Goal: Transaction & Acquisition: Purchase product/service

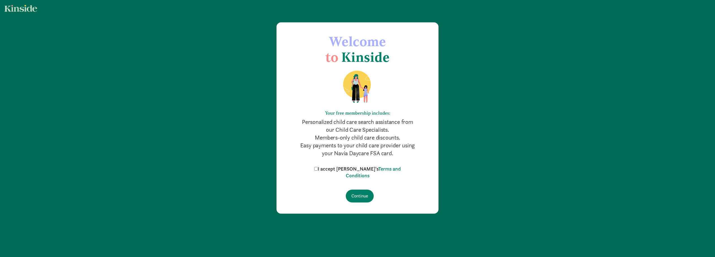
click at [336, 169] on label "I accept [PERSON_NAME]'s Terms and Conditions" at bounding box center [357, 171] width 89 height 13
click at [318, 169] on input "I accept [PERSON_NAME]'s Terms and Conditions" at bounding box center [316, 169] width 4 height 4
checkbox input "true"
click at [363, 198] on input "Continue" at bounding box center [360, 195] width 28 height 13
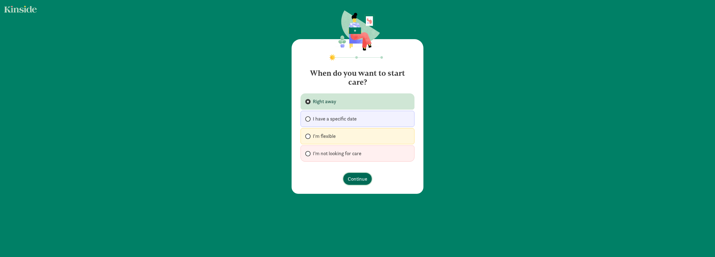
click at [360, 177] on span "Continue" at bounding box center [358, 179] width 20 height 8
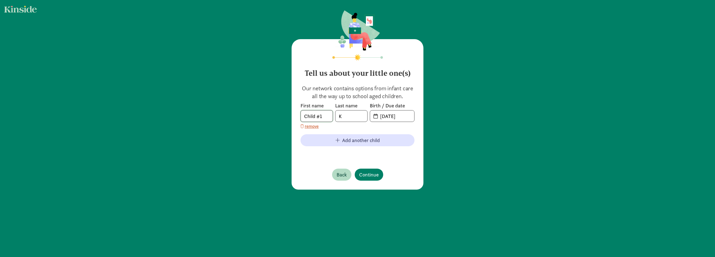
click at [319, 112] on input "Child #1" at bounding box center [317, 115] width 32 height 11
click at [354, 115] on input "K" at bounding box center [351, 115] width 32 height 11
click at [322, 115] on input "Child #1" at bounding box center [317, 115] width 32 height 11
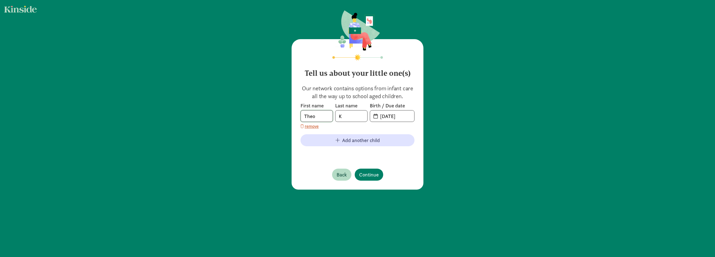
type input "Theo"
type input "[PERSON_NAME]"
click at [396, 117] on input "[DATE]" at bounding box center [395, 115] width 37 height 11
click at [406, 116] on input "[DATE]" at bounding box center [395, 115] width 37 height 11
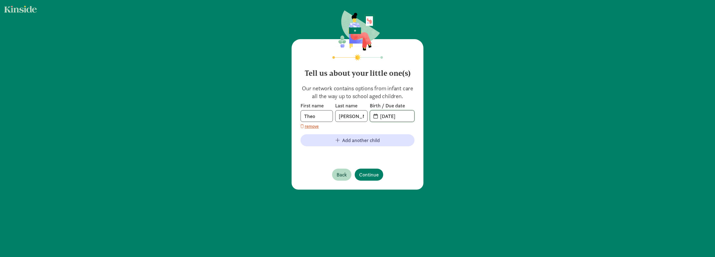
click at [406, 116] on input "[DATE]" at bounding box center [395, 115] width 37 height 11
click at [384, 117] on input "[DATE]" at bounding box center [395, 115] width 37 height 11
type input "03-24-2024"
click at [363, 177] on span "Continue" at bounding box center [369, 175] width 20 height 8
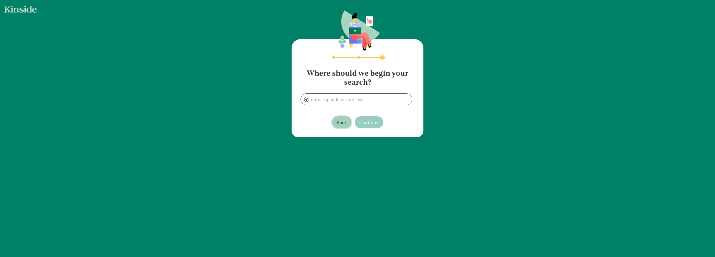
click at [339, 119] on span "Back" at bounding box center [342, 122] width 10 height 8
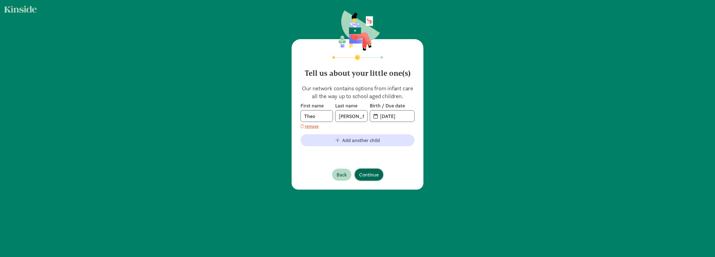
click at [370, 178] on span "Continue" at bounding box center [369, 175] width 20 height 8
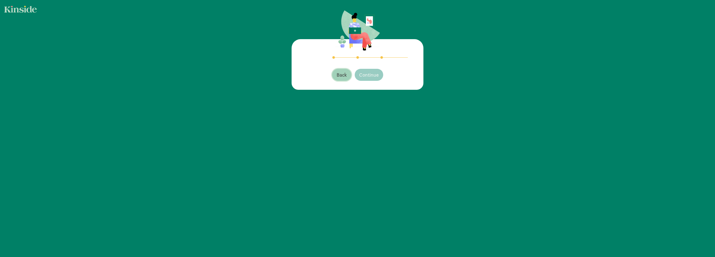
click at [342, 76] on span "Back" at bounding box center [342, 75] width 10 height 8
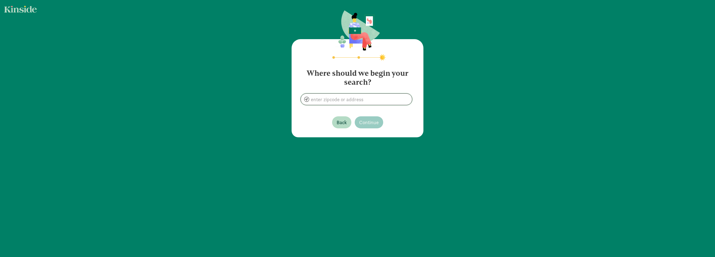
click at [372, 101] on input at bounding box center [356, 99] width 111 height 11
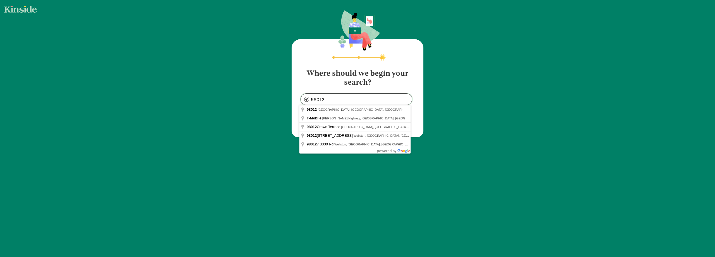
click at [326, 98] on input "98012" at bounding box center [356, 99] width 111 height 11
click at [239, 122] on div "Where should we begin your search? 98012 Back Continue" at bounding box center [357, 74] width 715 height 148
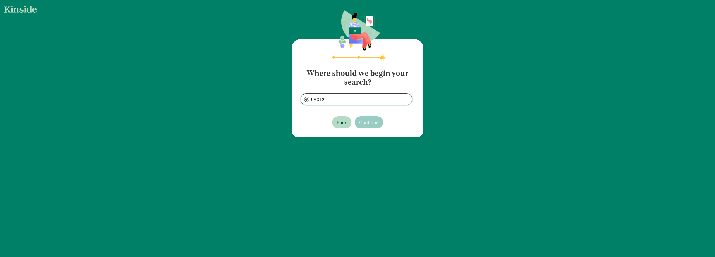
click at [339, 95] on input "98012" at bounding box center [356, 99] width 111 height 11
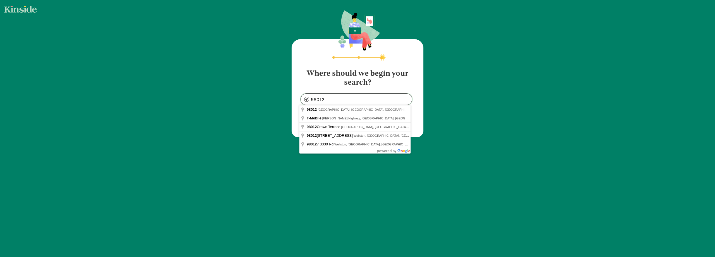
click at [339, 95] on input "98012" at bounding box center [356, 99] width 111 height 11
click at [345, 98] on input "98012" at bounding box center [356, 99] width 111 height 11
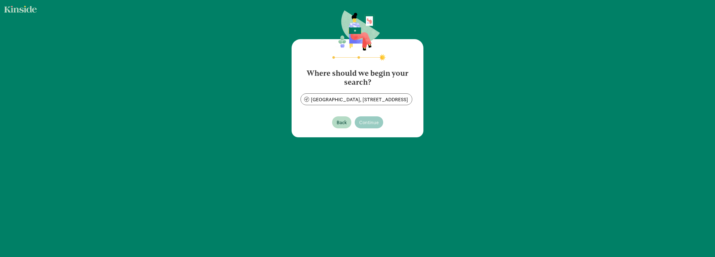
type input "23601 52nd Ave W, Mountlake Terrace, WA 98043, USA"
click at [371, 121] on span "Continue" at bounding box center [369, 122] width 20 height 8
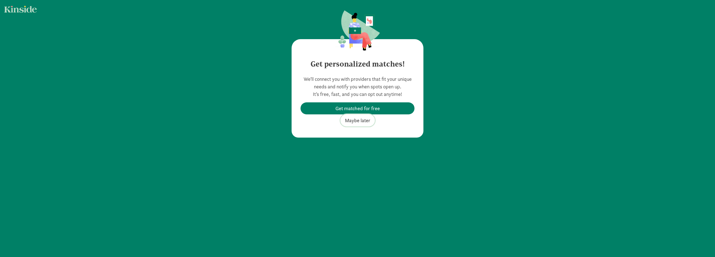
click at [356, 122] on span "Maybe later" at bounding box center [357, 120] width 25 height 8
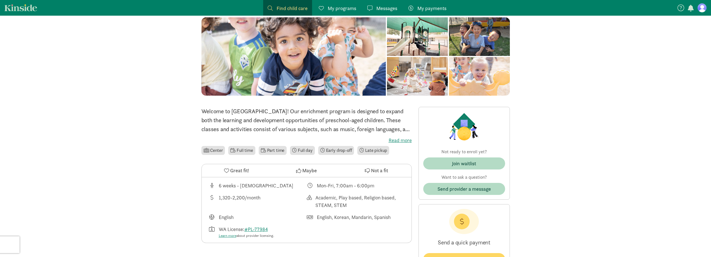
scroll to position [84, 0]
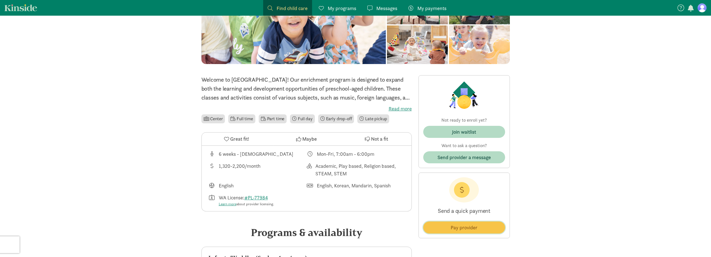
click at [470, 230] on span "Pay provider" at bounding box center [464, 227] width 27 height 8
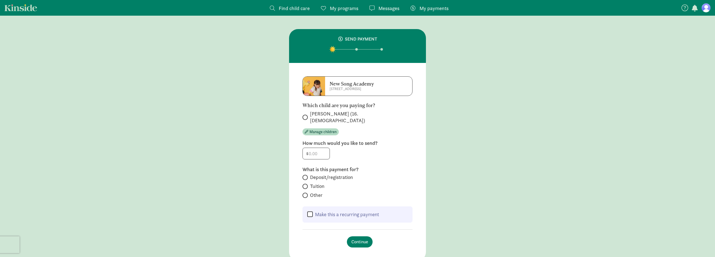
click at [311, 115] on span "Theo Chun (16.7 months old)" at bounding box center [361, 116] width 103 height 13
click at [306, 115] on input "Theo Chun (16.7 months old)" at bounding box center [305, 117] width 4 height 4
radio input "true"
click at [321, 149] on input "number" at bounding box center [316, 153] width 27 height 11
type input "150"
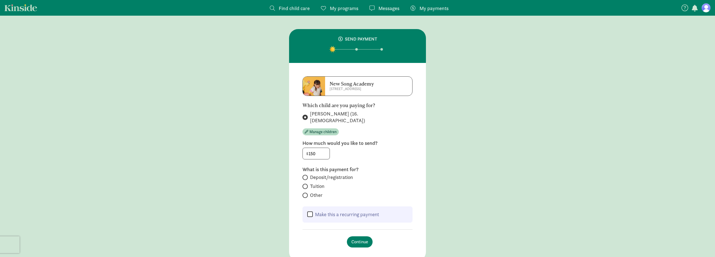
click at [320, 174] on span "Deposit/registration" at bounding box center [331, 177] width 43 height 7
click at [306, 175] on input "Deposit/registration" at bounding box center [305, 177] width 4 height 4
radio input "true"
click at [352, 211] on label "Make this a recurring payment" at bounding box center [346, 214] width 66 height 7
click at [313, 211] on input "Make this a recurring payment" at bounding box center [310, 214] width 6 height 7
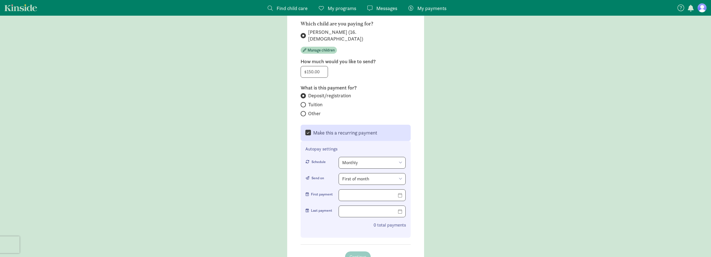
scroll to position [84, 0]
click at [341, 127] on label "Make this a recurring payment" at bounding box center [344, 130] width 66 height 7
click at [311, 127] on input "Make this a recurring payment" at bounding box center [308, 130] width 6 height 7
checkbox input "false"
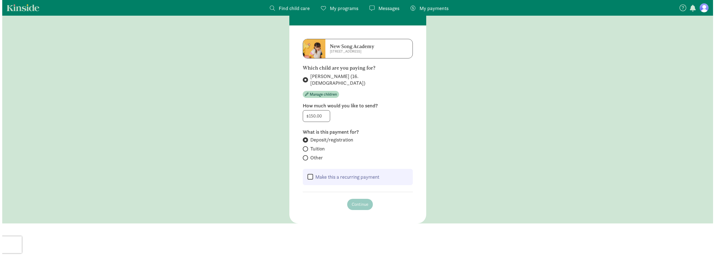
scroll to position [0, 0]
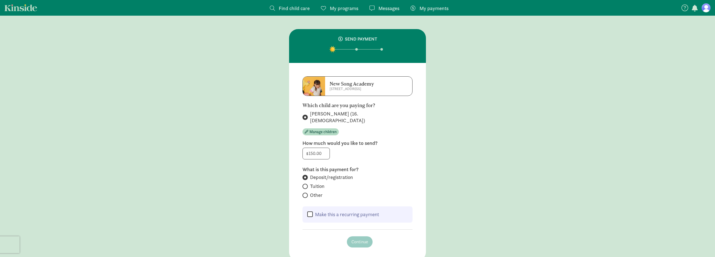
click at [316, 183] on span "Tuition" at bounding box center [317, 186] width 15 height 7
click at [306, 184] on input "Tuition" at bounding box center [305, 186] width 4 height 4
radio input "true"
click at [319, 192] on span "Other" at bounding box center [316, 195] width 13 height 7
click at [306, 193] on input "Other" at bounding box center [305, 195] width 4 height 4
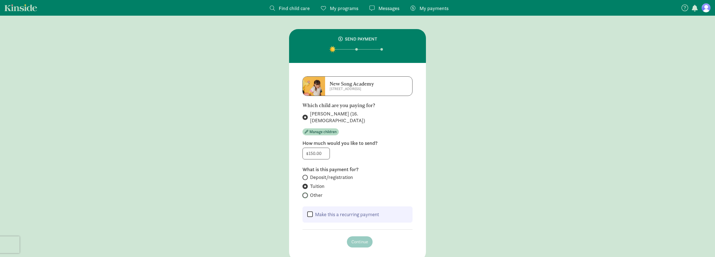
radio input "true"
radio input "false"
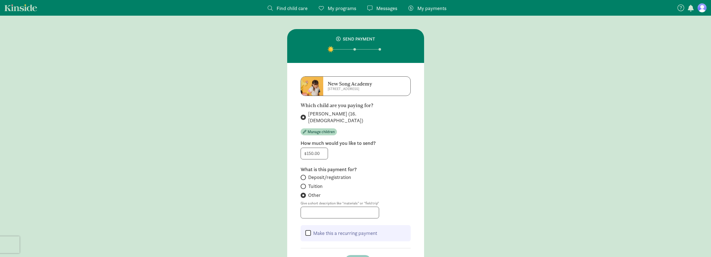
click at [323, 174] on span "Deposit/registration" at bounding box center [329, 177] width 43 height 7
click at [304, 175] on input "Deposit/registration" at bounding box center [303, 177] width 4 height 4
radio input "true"
radio input "false"
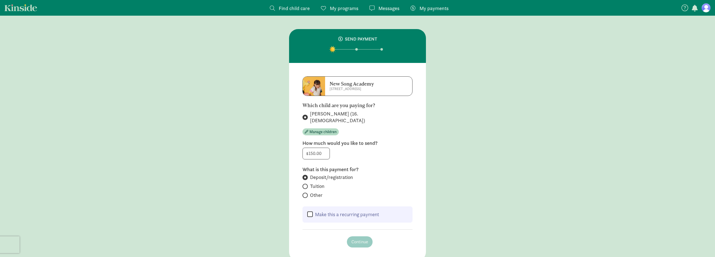
click at [431, 191] on main "SEND PAYMENT New Song Academy 23601 52nd Ave W Which child are you paying for? …" at bounding box center [357, 138] width 715 height 245
click at [314, 174] on span "Deposit/registration" at bounding box center [331, 177] width 43 height 7
click at [306, 175] on input "Deposit/registration" at bounding box center [305, 177] width 4 height 4
click at [303, 175] on input "Deposit/registration" at bounding box center [305, 177] width 4 height 4
